Goal: Book appointment/travel/reservation

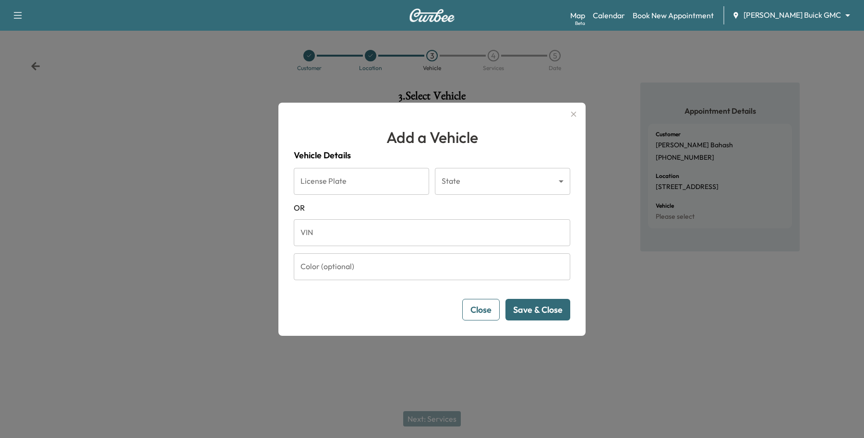
click at [463, 305] on button "Close" at bounding box center [480, 310] width 37 height 22
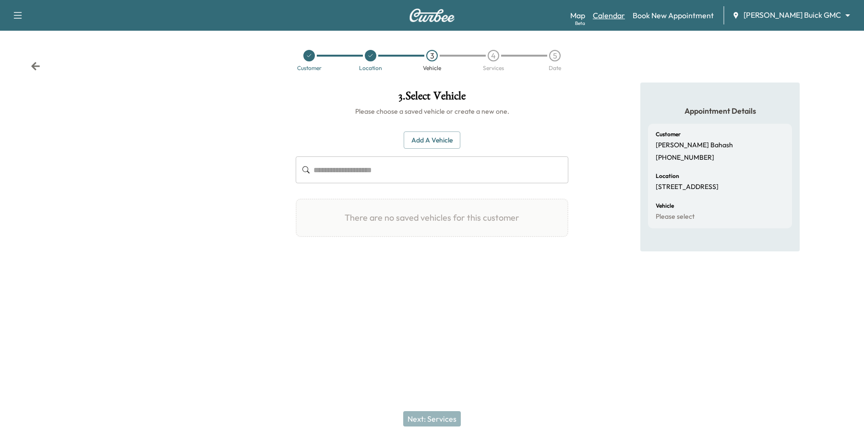
click at [625, 15] on link "Calendar" at bounding box center [609, 16] width 32 height 12
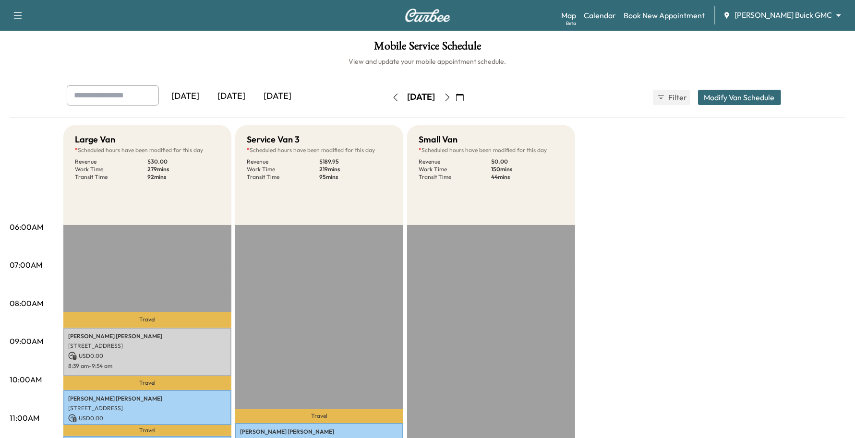
click at [468, 95] on button "button" at bounding box center [460, 97] width 16 height 15
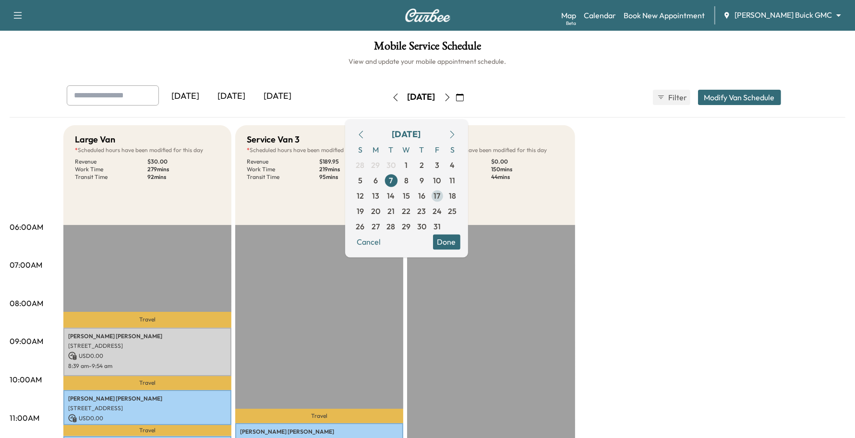
click at [445, 195] on span "17" at bounding box center [437, 195] width 15 height 15
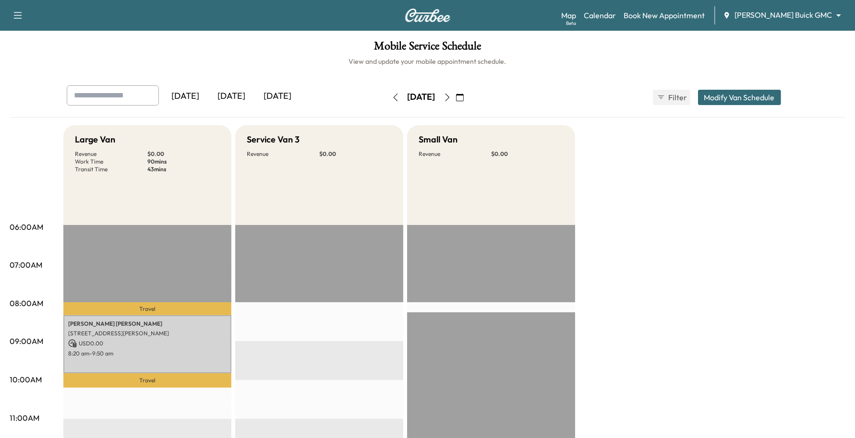
click at [792, 23] on div "Map Beta Calendar Book New Appointment [PERSON_NAME] Buick GMC ******** ​" at bounding box center [704, 15] width 286 height 18
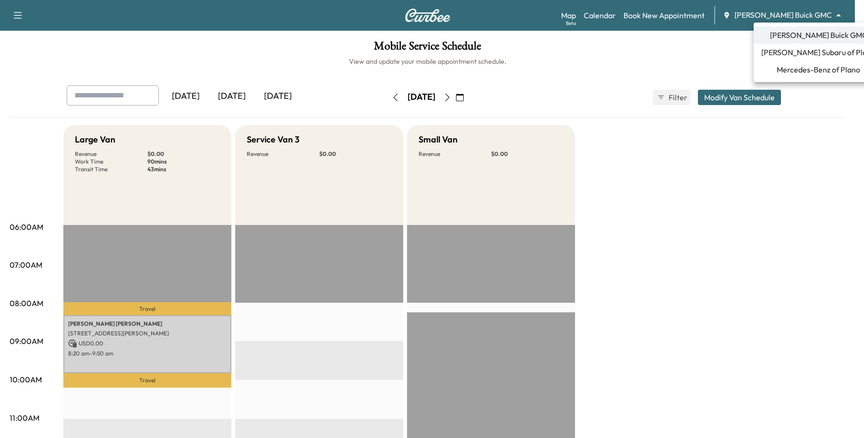
click at [801, 17] on body "Support Log Out Map Beta Calendar Book New Appointment [PERSON_NAME] Buick GMC …" at bounding box center [432, 219] width 864 height 438
click at [782, 70] on span "Mercedes-Benz of Plano" at bounding box center [819, 70] width 84 height 12
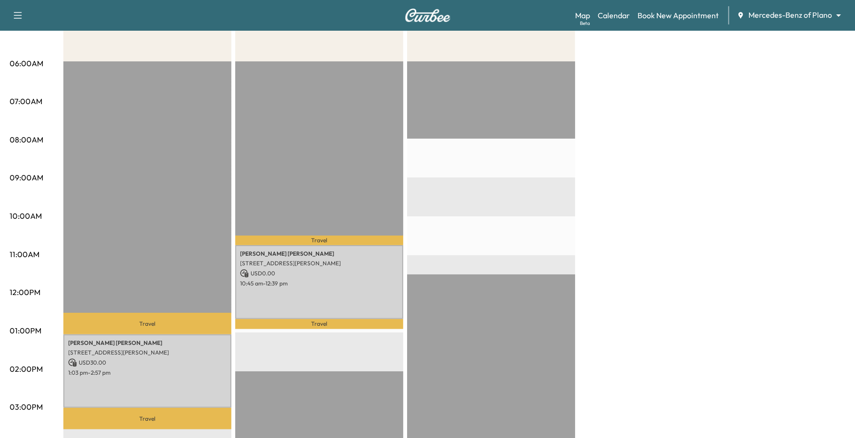
scroll to position [180, 0]
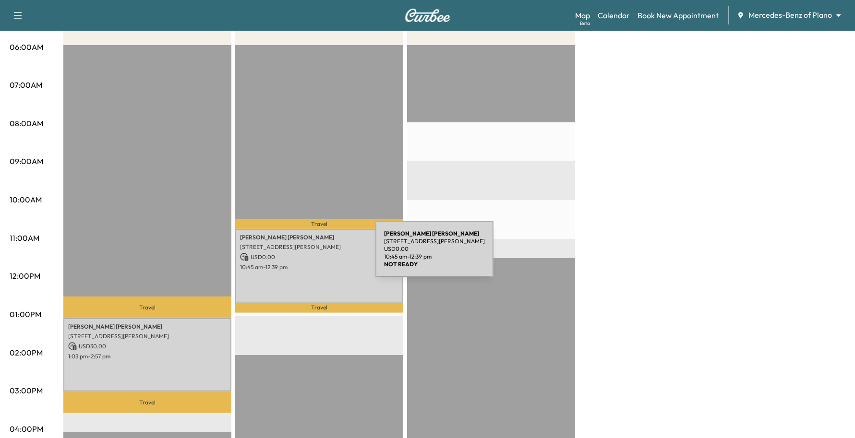
click at [302, 257] on p "USD 0.00" at bounding box center [319, 257] width 158 height 9
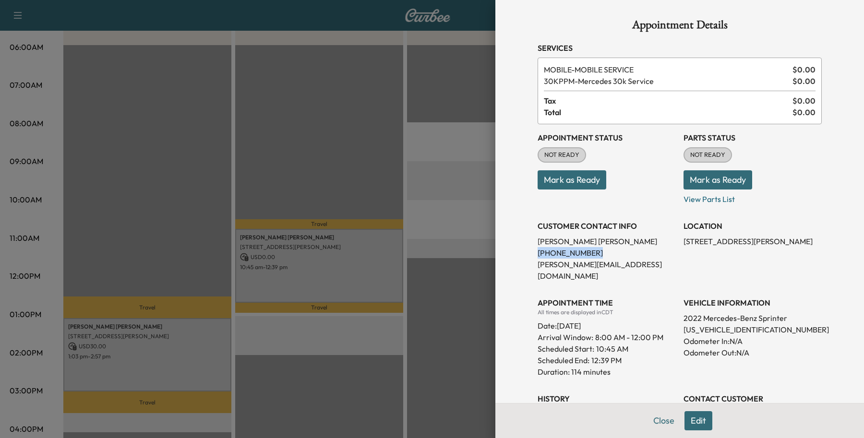
drag, startPoint x: 582, startPoint y: 257, endPoint x: 524, endPoint y: 253, distance: 58.3
click at [526, 253] on div "Appointment Details Services MOBILE - MOBILE SERVICE $ 0.00 30KPPM - Mercedes 3…" at bounding box center [679, 278] width 307 height 556
copy p "[PHONE_NUMBER]"
click at [647, 422] on button "Close" at bounding box center [664, 420] width 34 height 19
